Goal: Information Seeking & Learning: Check status

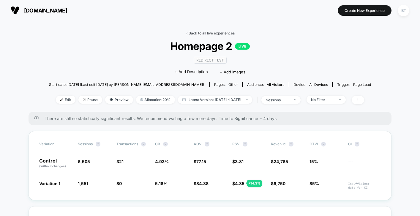
click at [214, 32] on link "< Back to all live experiences" at bounding box center [209, 33] width 49 height 4
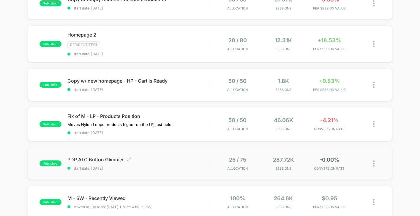
scroll to position [91, 0]
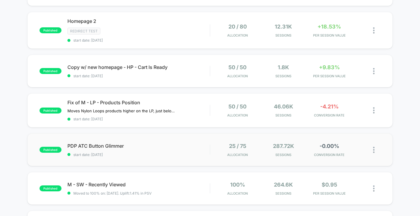
click at [177, 155] on div "published PDP ATC Button Glimmer start date: [DATE] 25 / 75 Allocation 287.72k …" at bounding box center [209, 149] width 365 height 33
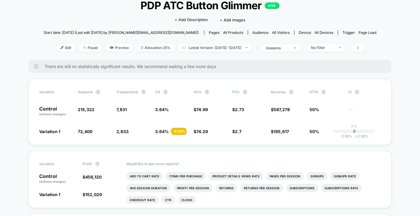
scroll to position [41, 0]
